Goal: Task Accomplishment & Management: Manage account settings

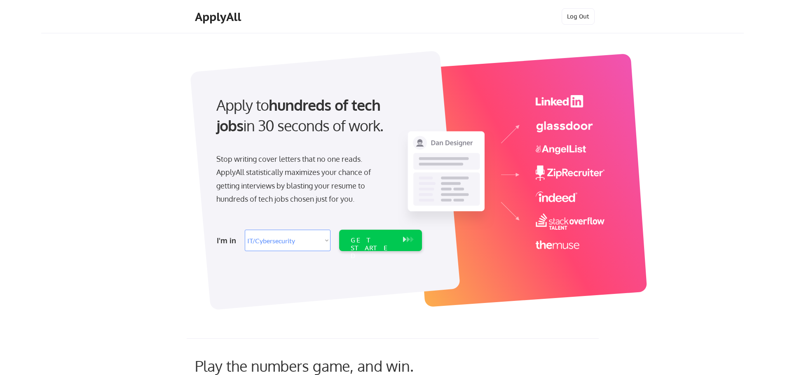
select select ""it_security""
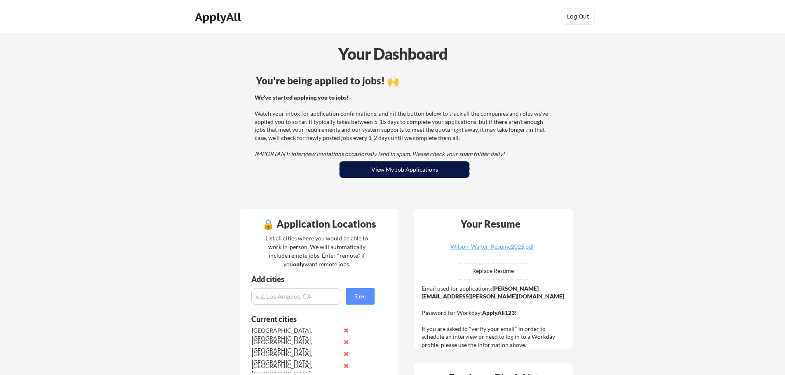
click at [358, 168] on button "View My Job Applications" at bounding box center [404, 169] width 130 height 16
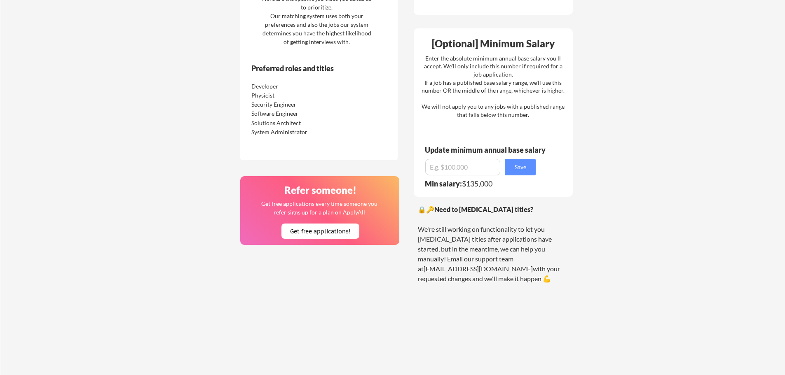
scroll to position [440, 0]
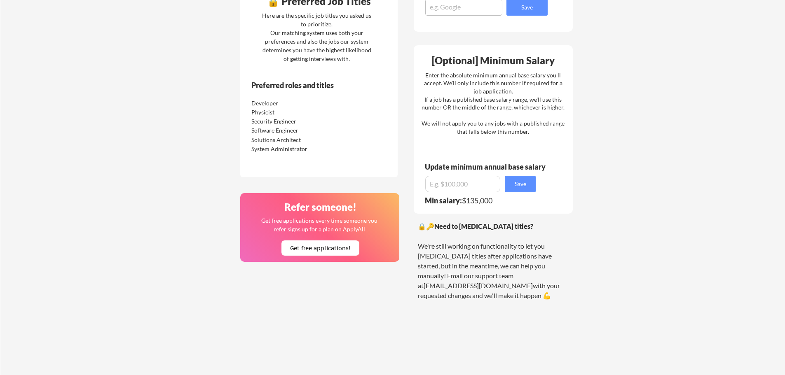
click at [230, 131] on div "Your Dashboard You're being applied to jobs! 🙌 We've started applying you to jo…" at bounding box center [392, 2] width 784 height 819
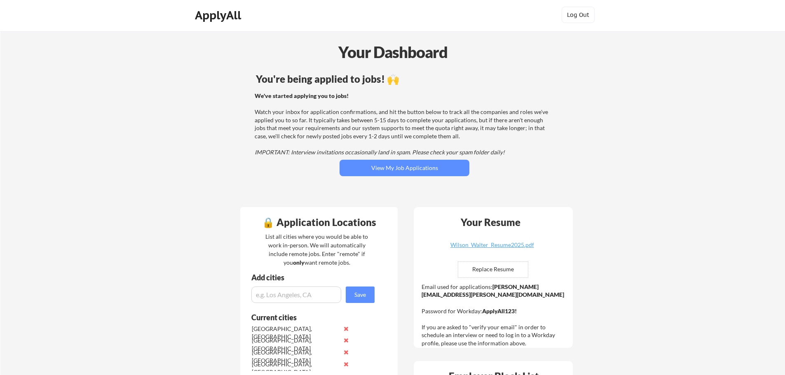
scroll to position [0, 0]
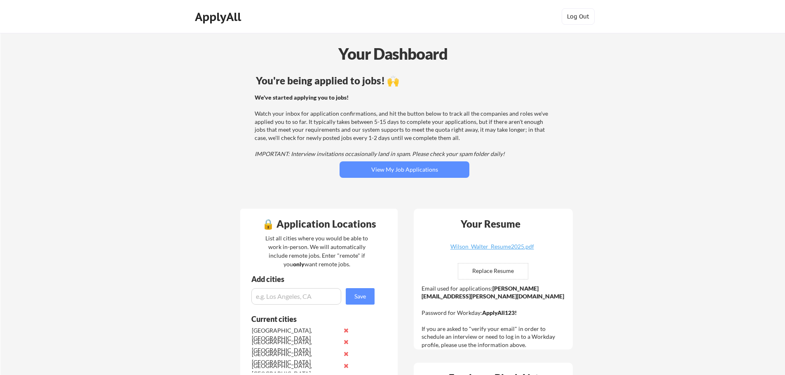
click at [215, 18] on div "ApplyAll" at bounding box center [219, 17] width 49 height 14
click at [214, 19] on div "ApplyAll" at bounding box center [219, 17] width 49 height 14
